Goal: Task Accomplishment & Management: Manage account settings

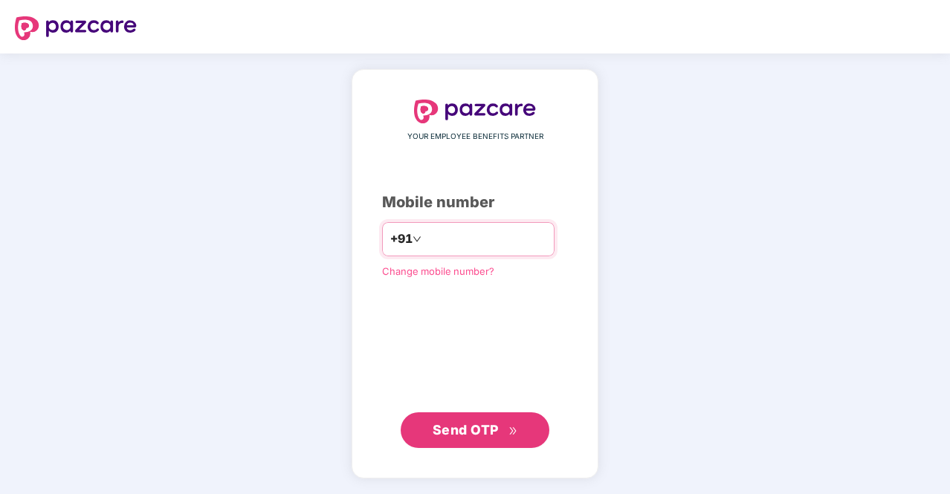
click at [461, 233] on input "number" at bounding box center [485, 239] width 122 height 24
type input "**********"
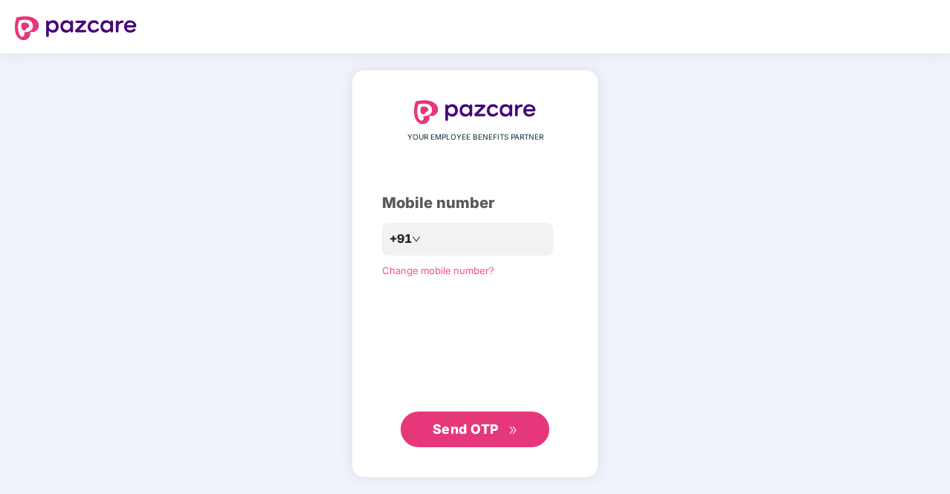
click at [469, 421] on span "Send OTP" at bounding box center [474, 429] width 85 height 21
click at [464, 440] on button "Send OTP" at bounding box center [474, 430] width 149 height 36
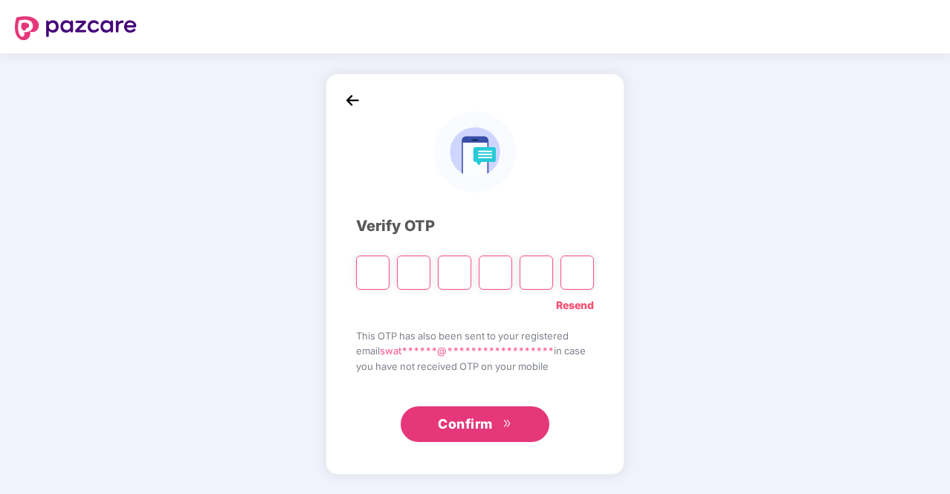
type input "*"
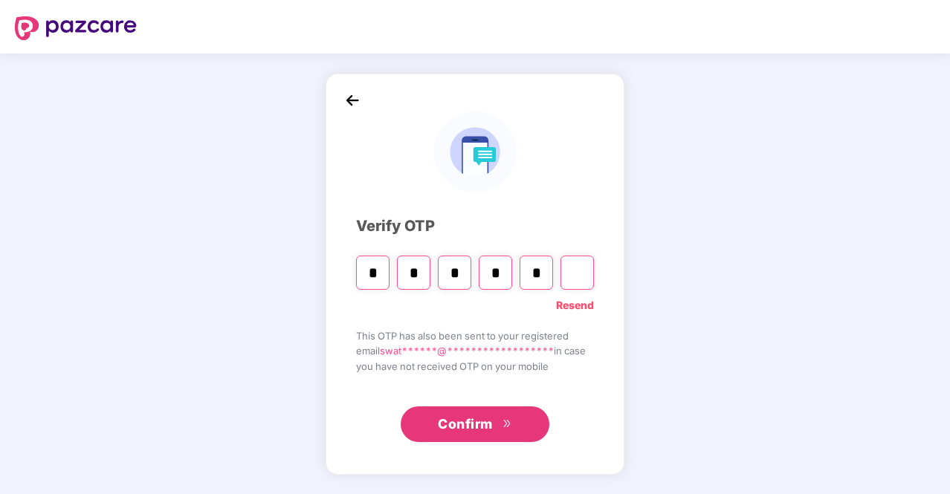
type input "*"
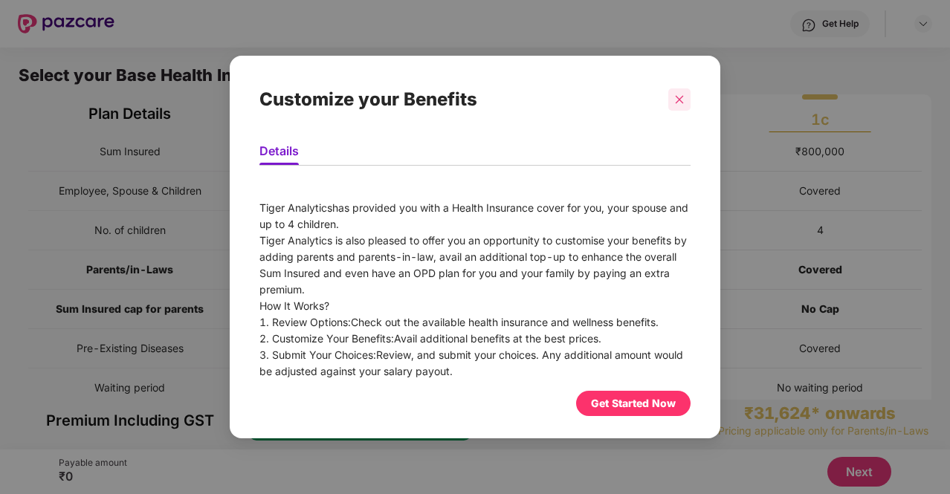
click at [678, 95] on icon "close" at bounding box center [679, 99] width 10 height 10
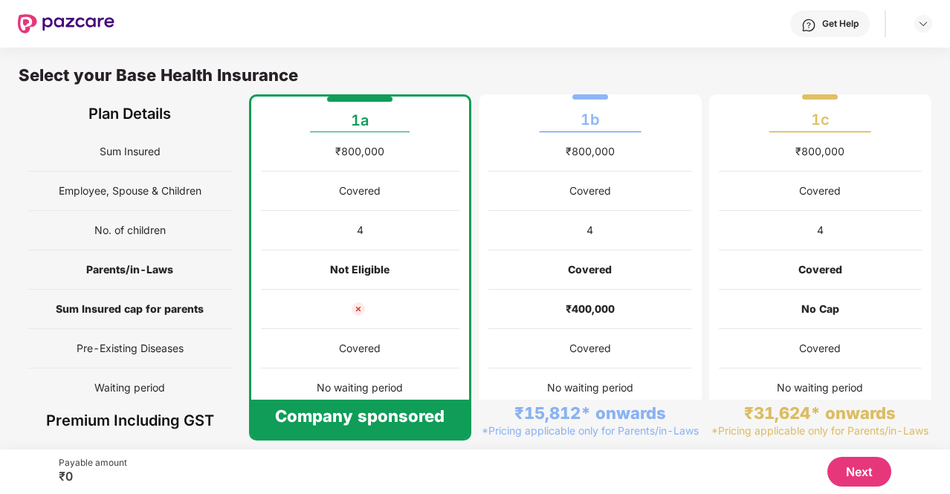
scroll to position [7, 0]
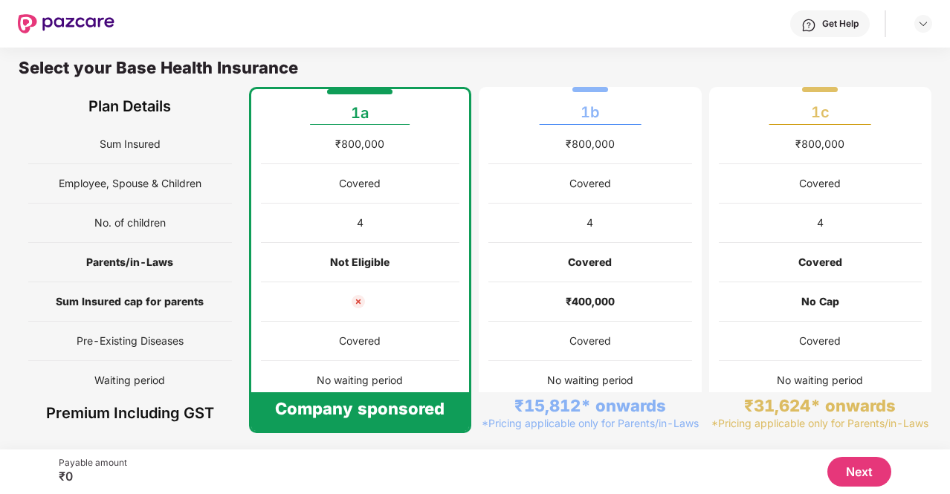
click at [863, 476] on button "Next" at bounding box center [859, 472] width 64 height 30
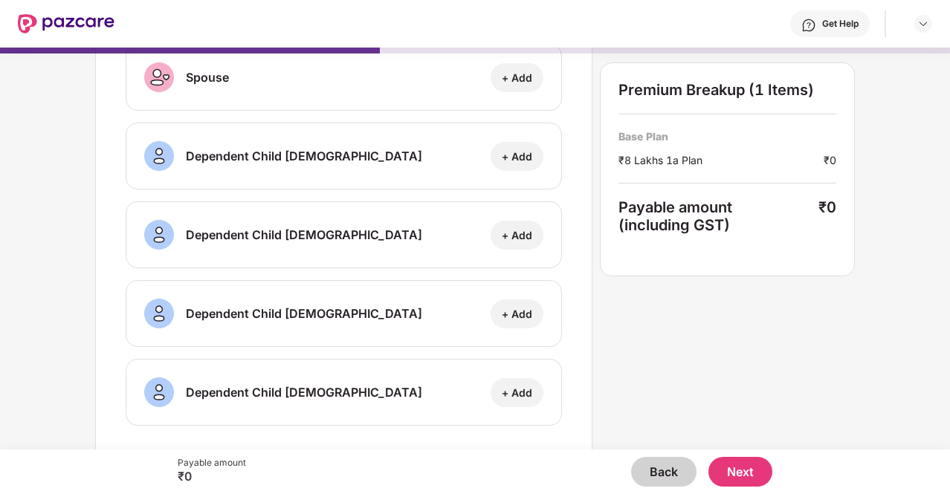
scroll to position [188, 0]
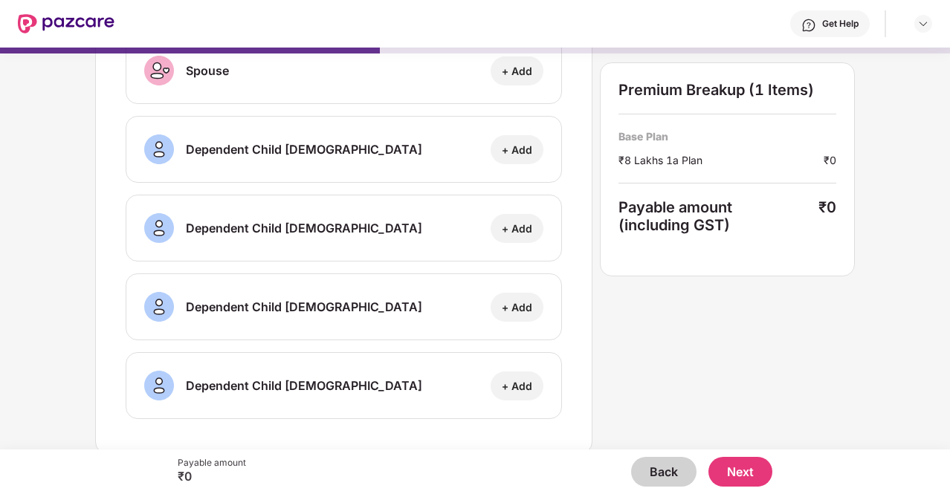
click at [747, 474] on button "Next" at bounding box center [740, 472] width 64 height 30
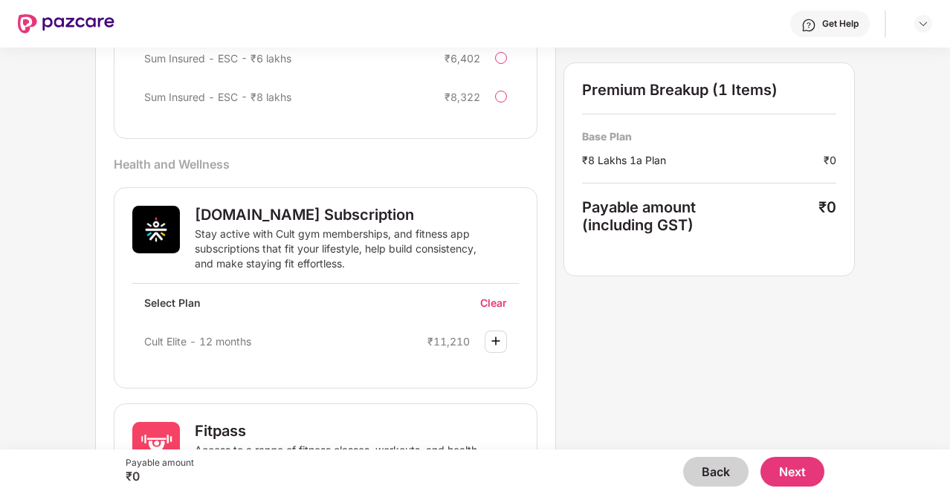
scroll to position [461, 0]
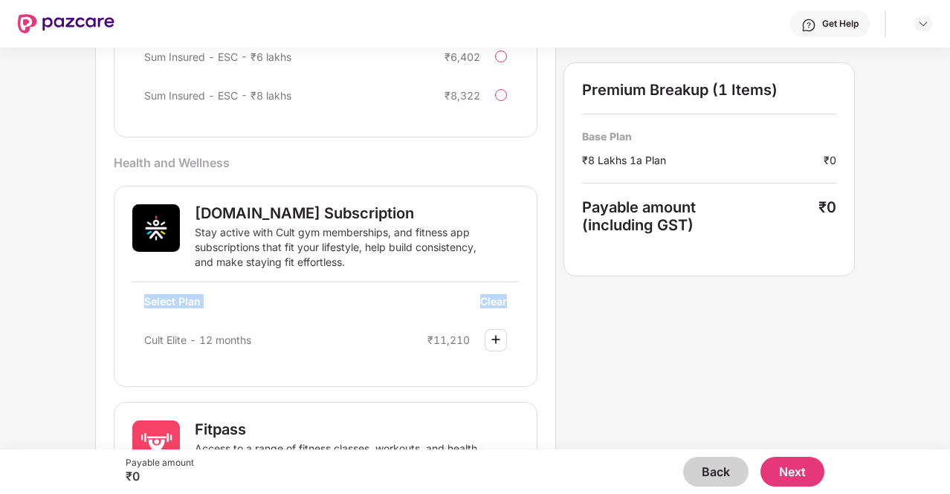
drag, startPoint x: 947, startPoint y: 263, endPoint x: 950, endPoint y: 310, distance: 46.9
click at [949, 310] on html "Get Help Select your Add On Benefits Current Base Plan ₹8 Lakhs 1a Plan Swati S…" at bounding box center [475, 247] width 950 height 494
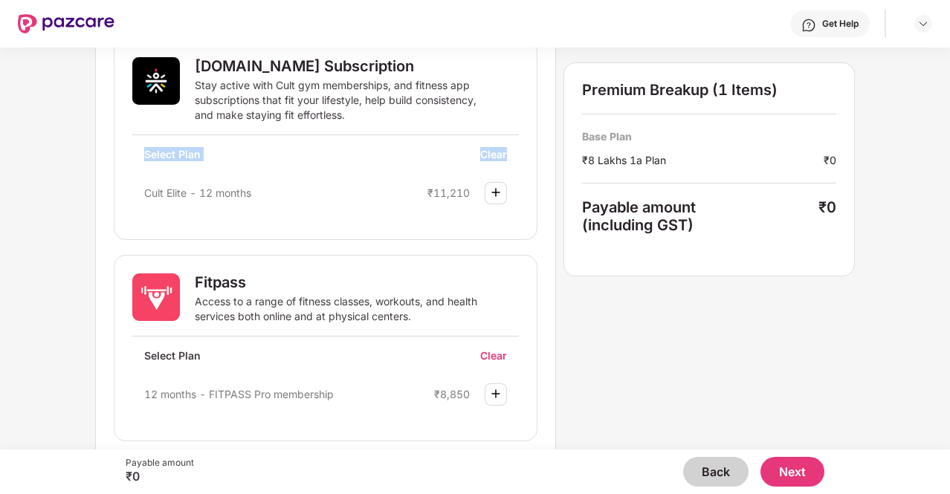
scroll to position [614, 0]
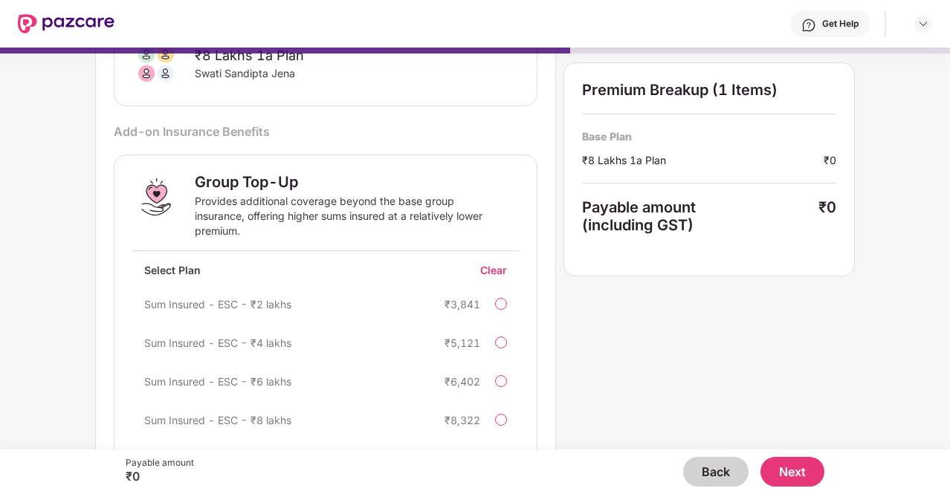
scroll to position [135, 0]
click at [794, 476] on button "Next" at bounding box center [792, 472] width 64 height 30
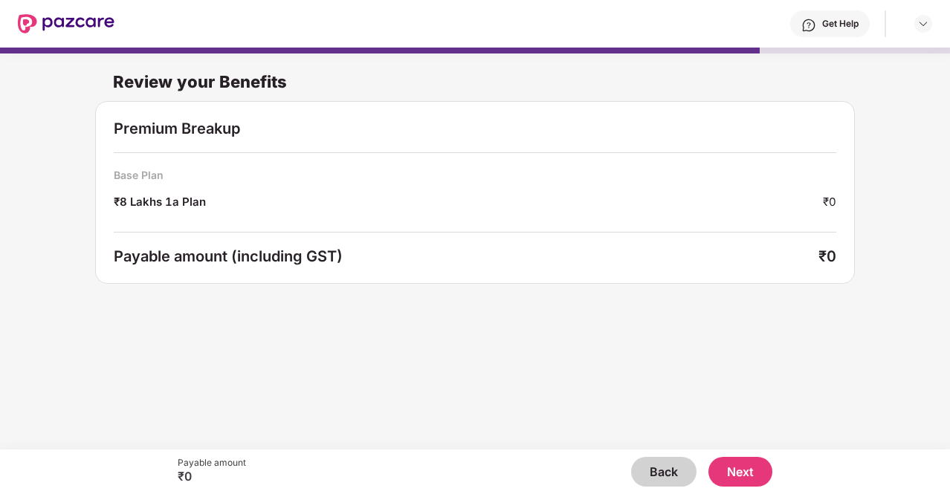
click at [747, 473] on button "Next" at bounding box center [740, 472] width 64 height 30
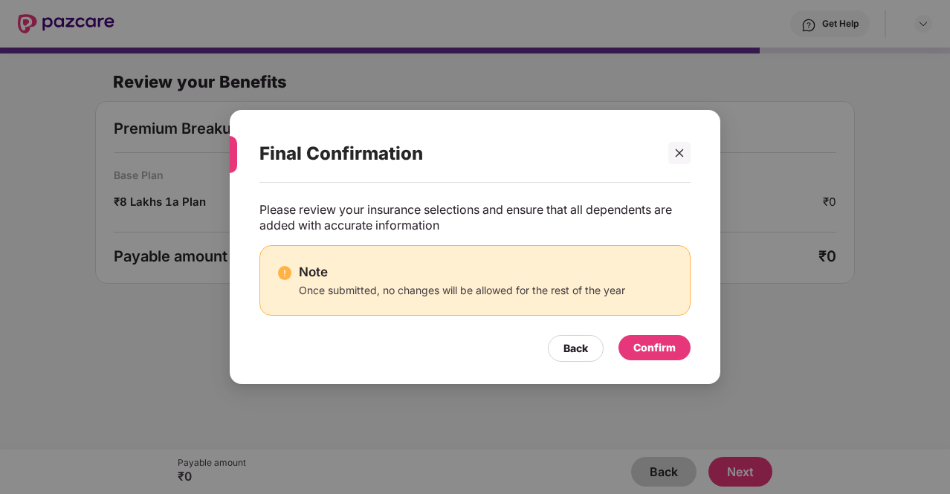
click at [667, 354] on div "Confirm" at bounding box center [654, 348] width 42 height 16
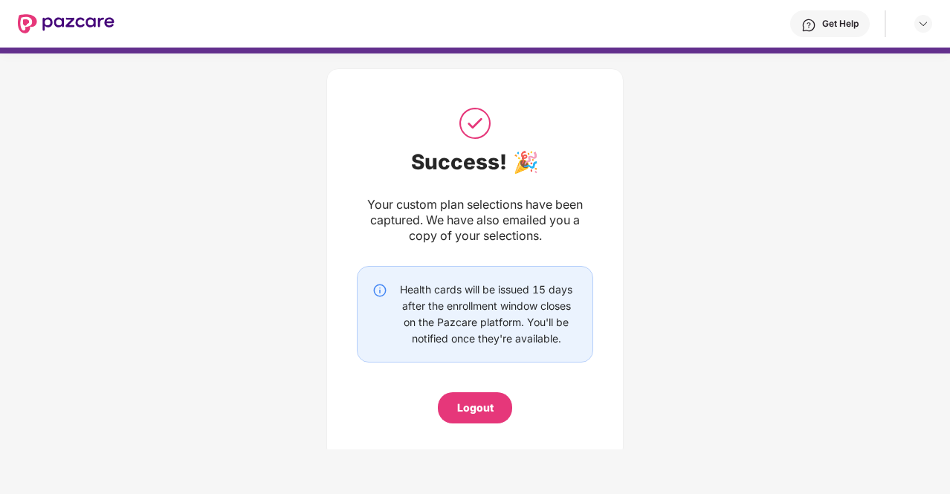
click at [450, 413] on div "Logout" at bounding box center [475, 407] width 74 height 31
